Goal: Transaction & Acquisition: Book appointment/travel/reservation

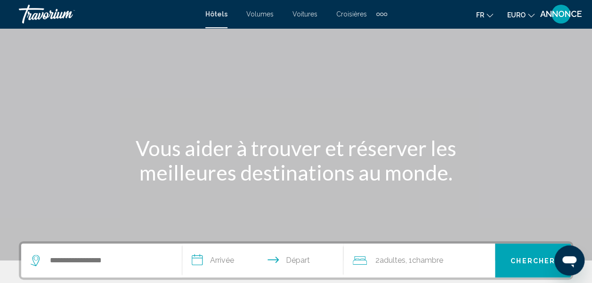
scroll to position [87, 0]
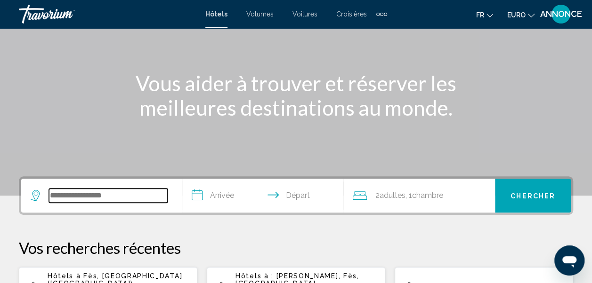
click at [97, 194] on input "Widget de recherche" at bounding box center [108, 196] width 119 height 14
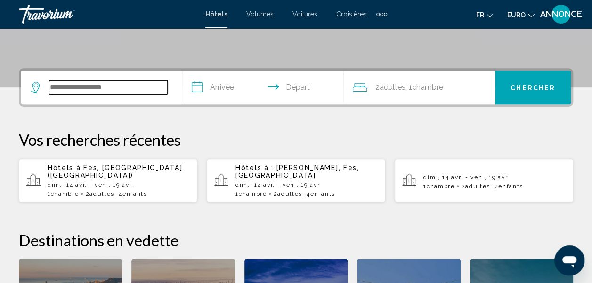
scroll to position [233, 0]
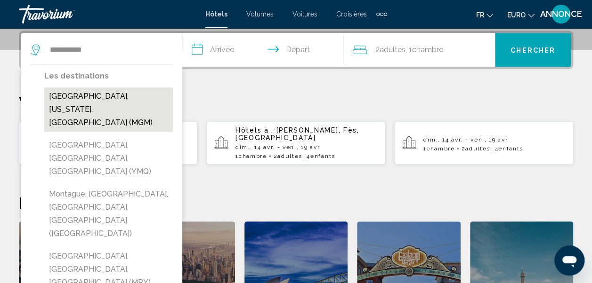
click at [85, 99] on button "[GEOGRAPHIC_DATA], [US_STATE], [GEOGRAPHIC_DATA] (MGM)" at bounding box center [108, 110] width 129 height 44
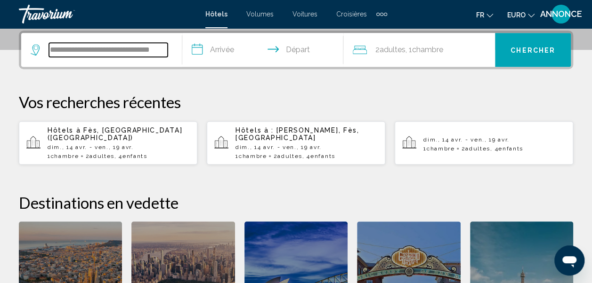
click at [153, 47] on input "**********" at bounding box center [108, 50] width 119 height 14
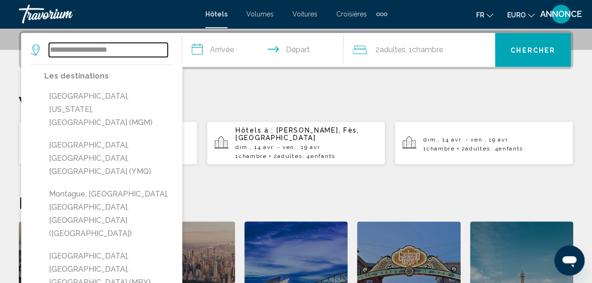
click at [163, 49] on input "**********" at bounding box center [108, 50] width 119 height 14
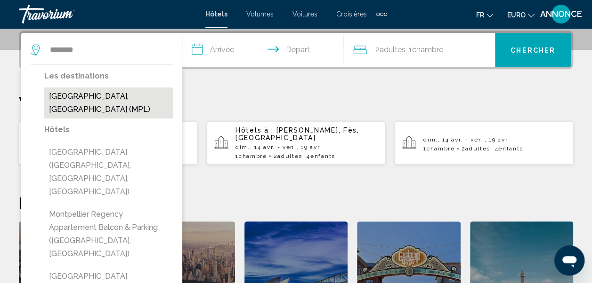
click at [67, 96] on button "[GEOGRAPHIC_DATA], [GEOGRAPHIC_DATA] (MPL)" at bounding box center [108, 103] width 129 height 31
type input "**********"
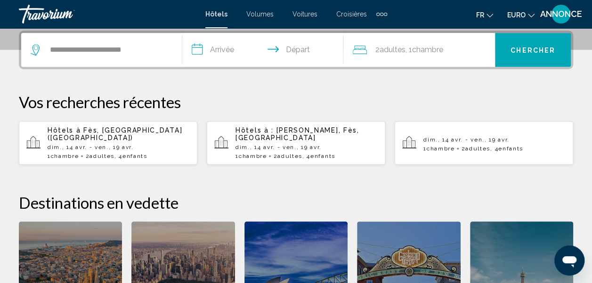
click at [220, 52] on input "**********" at bounding box center [264, 51] width 165 height 37
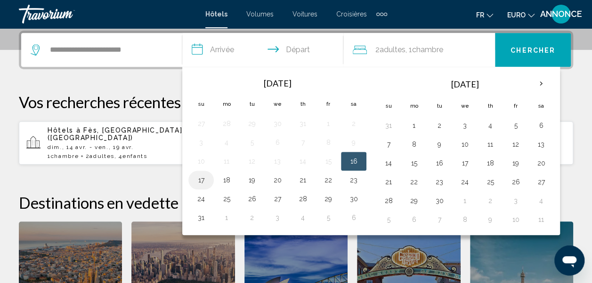
click at [198, 178] on button "17" at bounding box center [201, 180] width 15 height 13
click at [347, 158] on button "16" at bounding box center [353, 161] width 15 height 13
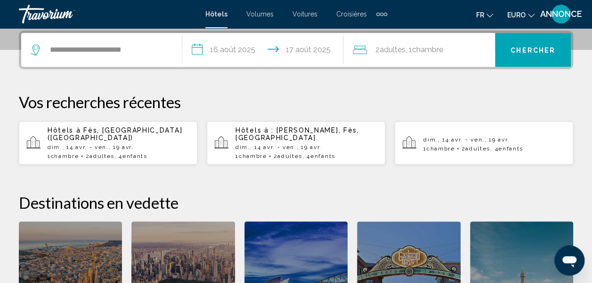
click at [239, 49] on input "**********" at bounding box center [264, 51] width 165 height 37
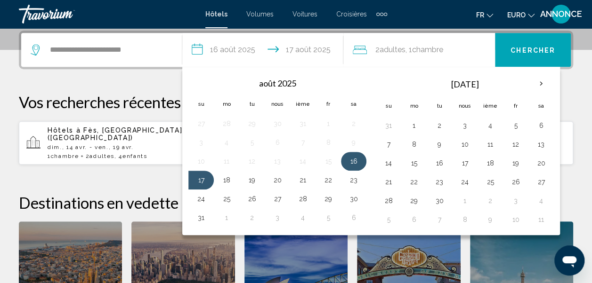
click at [352, 161] on button "16" at bounding box center [353, 161] width 15 height 13
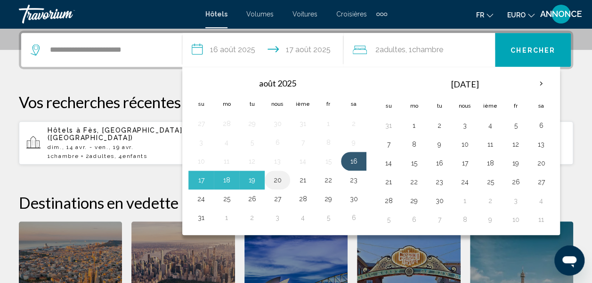
click at [276, 179] on button "20" at bounding box center [277, 180] width 15 height 13
type input "**********"
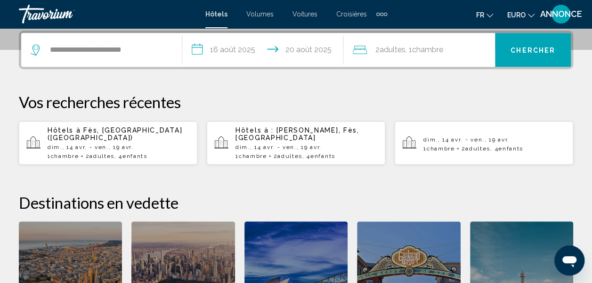
click at [422, 51] on span "Chambre" at bounding box center [427, 49] width 31 height 9
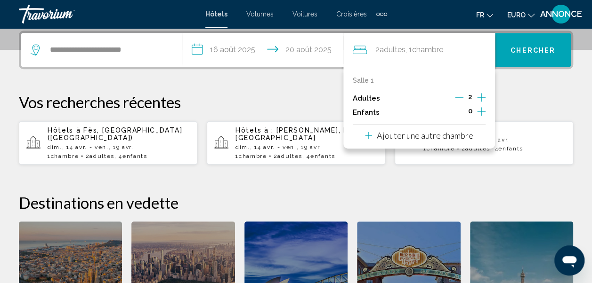
click at [481, 110] on icon "Augmenter les enfants" at bounding box center [481, 111] width 8 height 11
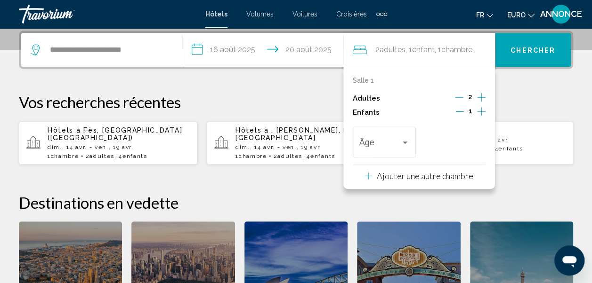
click at [481, 110] on icon "Augmenter les enfants" at bounding box center [481, 111] width 8 height 11
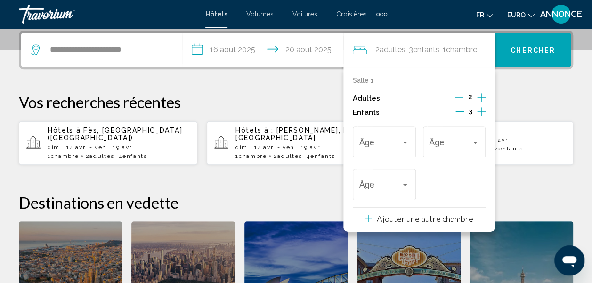
click at [481, 110] on icon "Augmenter les enfants" at bounding box center [481, 111] width 8 height 11
click at [460, 112] on icon "Décrément des enfants" at bounding box center [458, 112] width 8 height 0
click at [405, 142] on div "Voyageurs : 2 adultes, 3 enfants" at bounding box center [405, 143] width 5 height 2
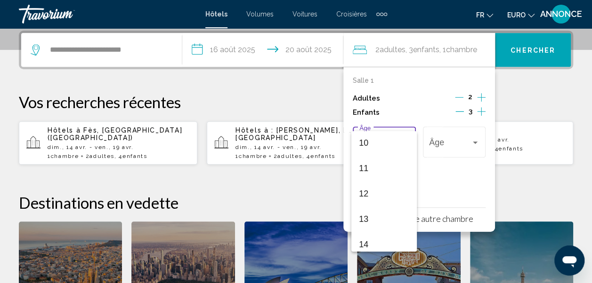
scroll to position [267, 0]
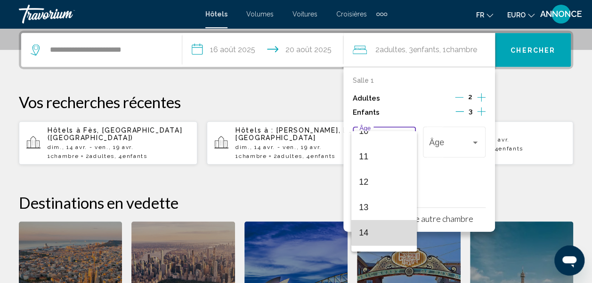
click at [391, 233] on span "14" at bounding box center [384, 232] width 50 height 25
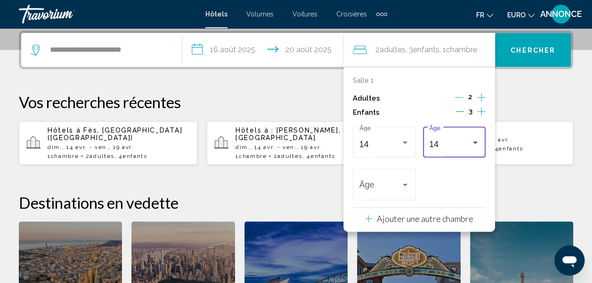
click at [473, 144] on div "Voyageurs : 2 adultes, 3 enfants" at bounding box center [475, 143] width 8 height 8
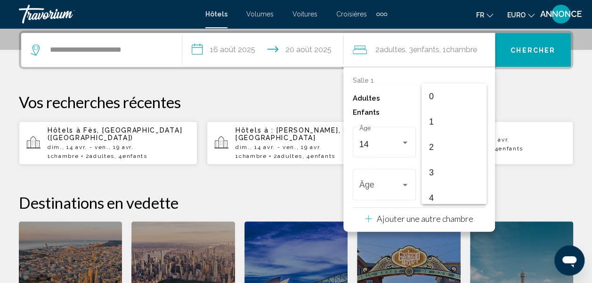
scroll to position [308, 0]
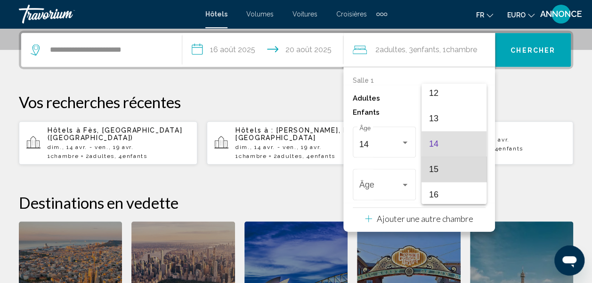
click at [465, 167] on span "15" at bounding box center [454, 169] width 50 height 25
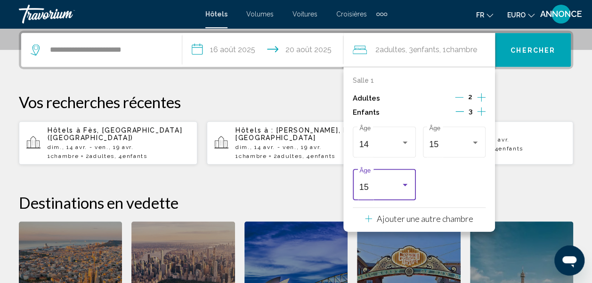
click at [402, 187] on div "Voyageurs : 2 adultes, 3 enfants" at bounding box center [405, 186] width 8 height 8
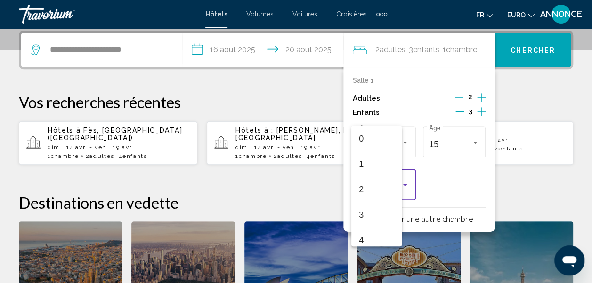
scroll to position [334, 0]
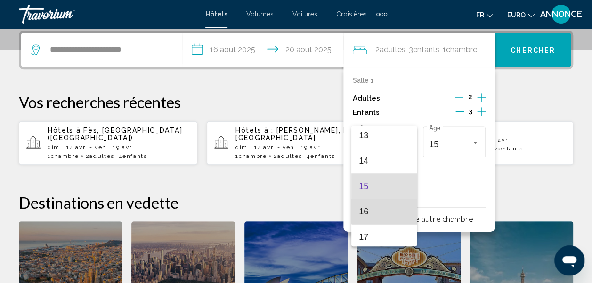
click at [396, 206] on span "16" at bounding box center [384, 211] width 50 height 25
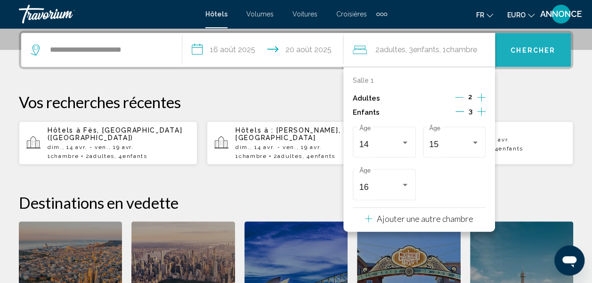
click at [543, 40] on button "Chercher" at bounding box center [533, 50] width 76 height 34
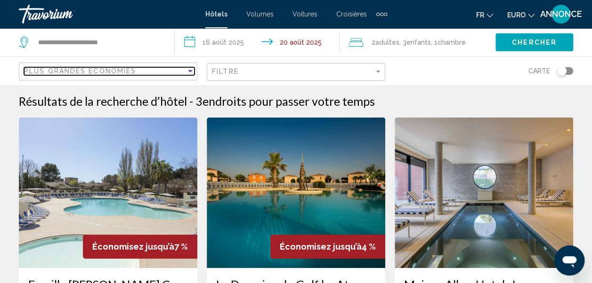
click at [186, 68] on div "Trier par" at bounding box center [190, 71] width 8 height 8
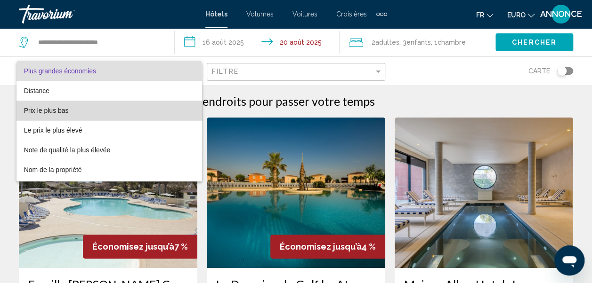
click at [134, 107] on span "Prix le plus bas" at bounding box center [109, 111] width 171 height 20
